Goal: Task Accomplishment & Management: Manage account settings

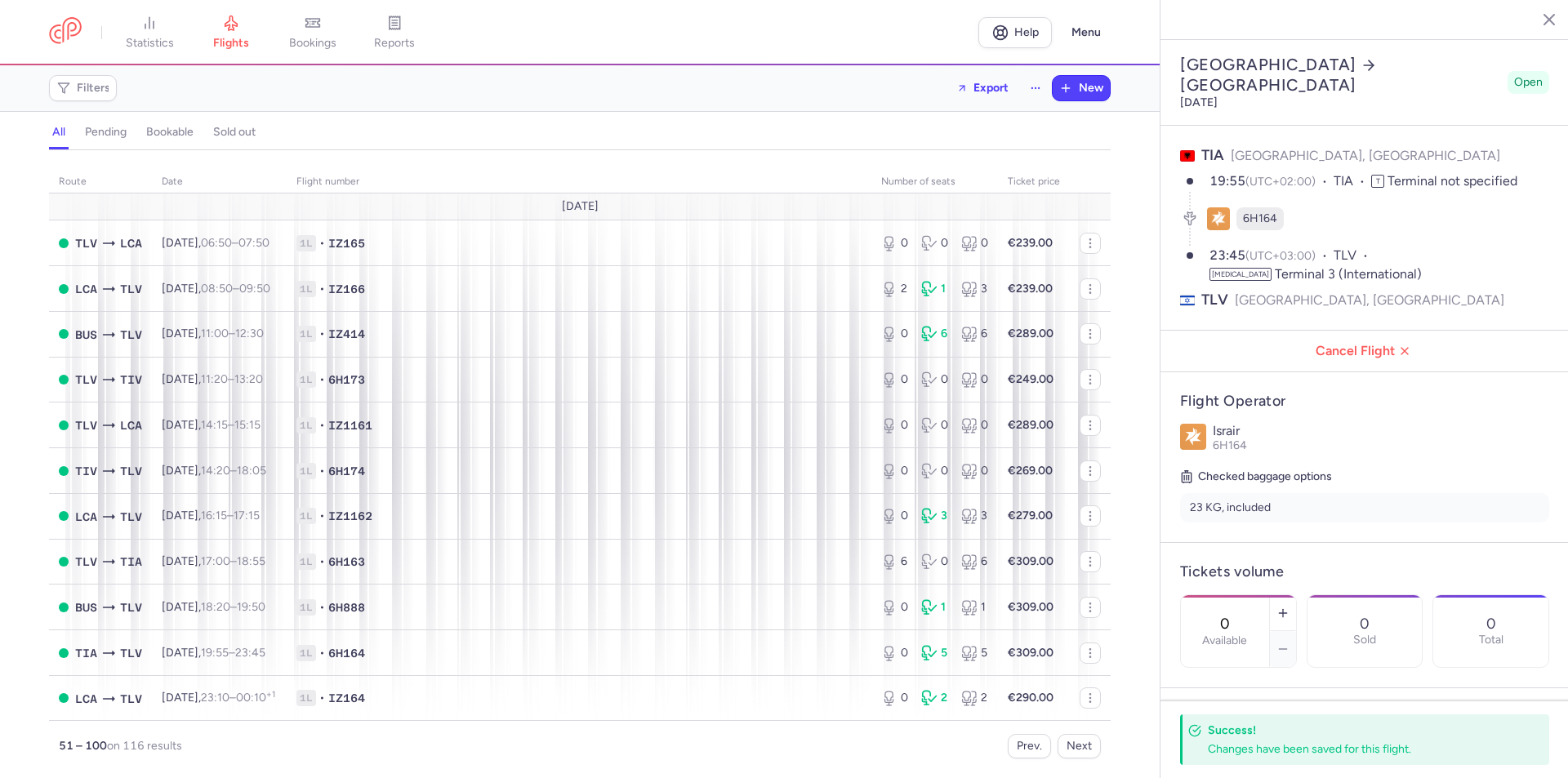
select select "hours"
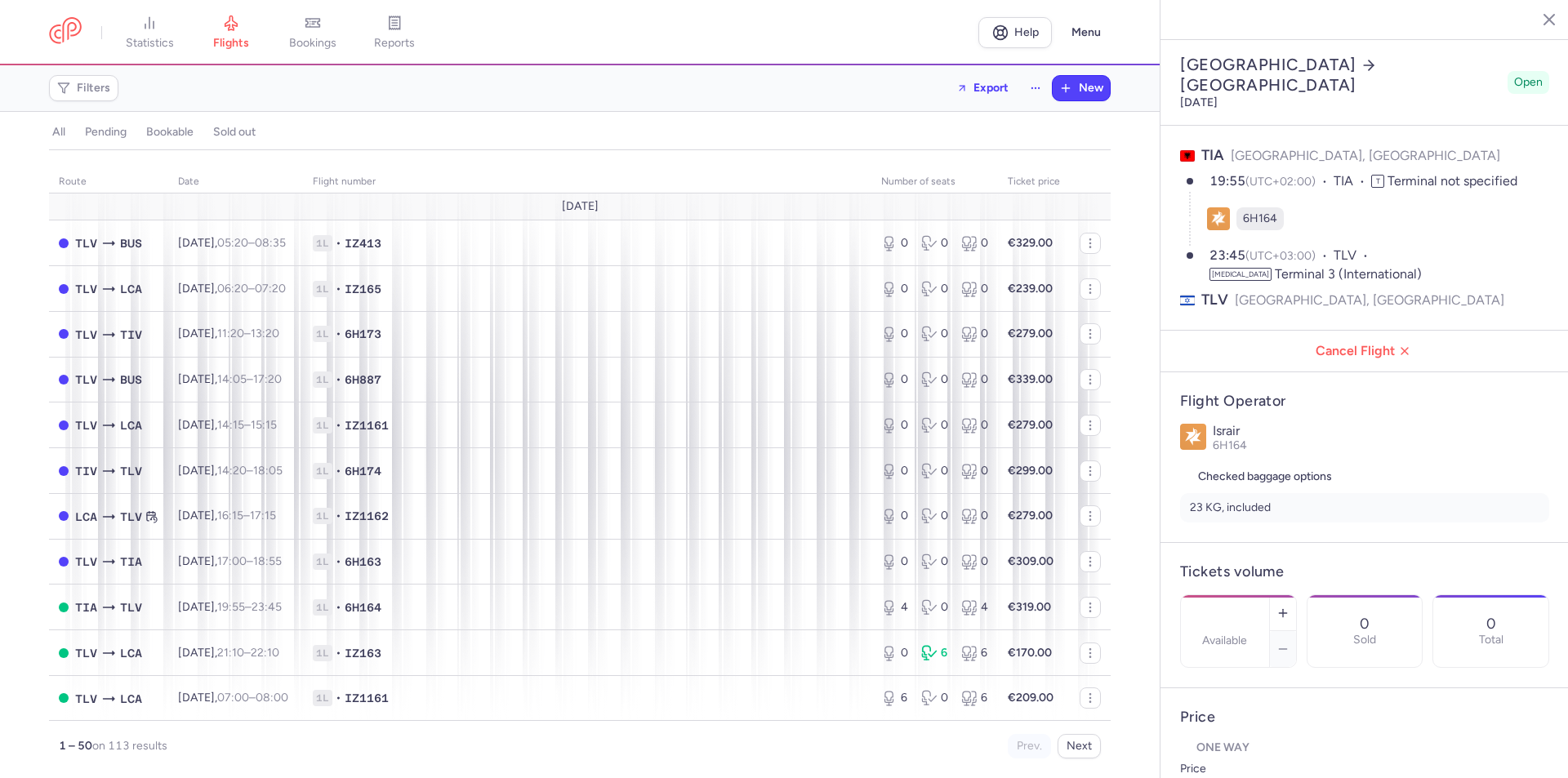
select select "days"
type input "0"
type input "249"
type input "10"
select select "hours"
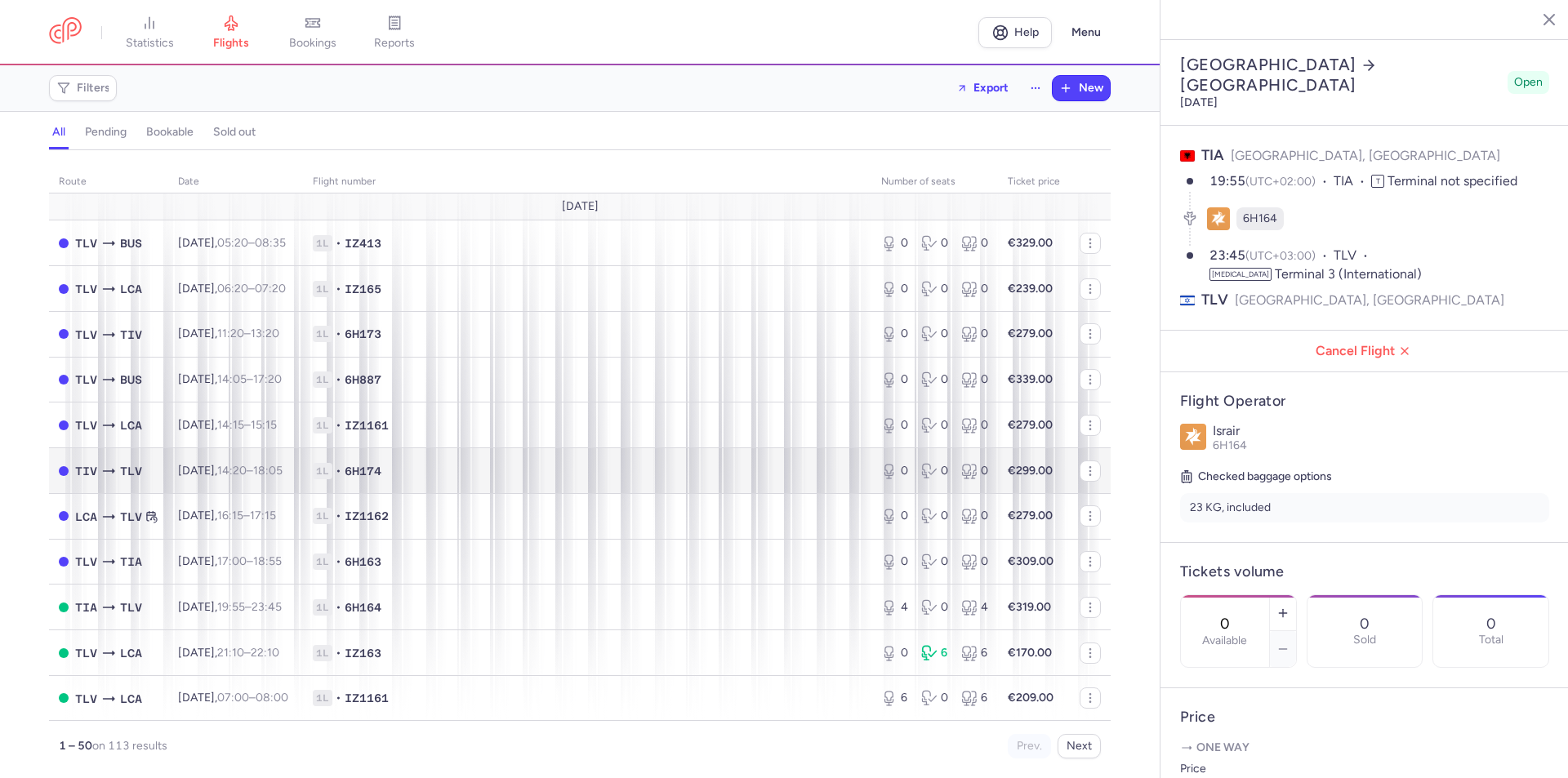
scroll to position [164, 0]
